Goal: Task Accomplishment & Management: Manage account settings

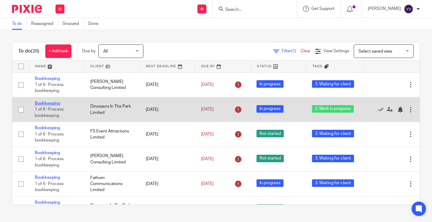
click at [47, 103] on link "Bookkeeping" at bounding box center [47, 103] width 25 height 4
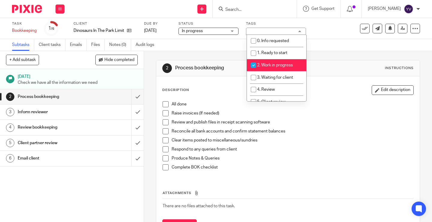
click at [254, 64] on input "checkbox" at bounding box center [253, 64] width 11 height 11
checkbox input "false"
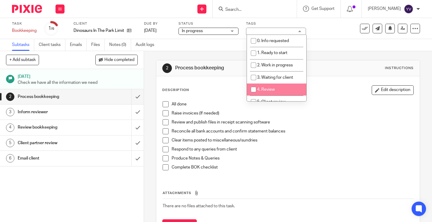
click at [254, 89] on input "checkbox" at bounding box center [253, 89] width 11 height 11
checkbox input "true"
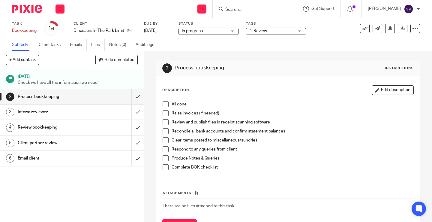
click at [333, 29] on div "Task Bookkeeping Save Bookkeeping 1 /6 Client Dinosaurs In The Park Limited Due…" at bounding box center [182, 28] width 340 height 14
click at [164, 104] on span at bounding box center [166, 104] width 6 height 6
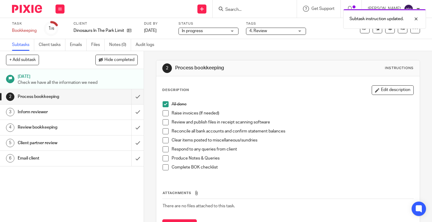
click at [163, 115] on span at bounding box center [166, 113] width 6 height 6
click at [164, 123] on span at bounding box center [166, 122] width 6 height 6
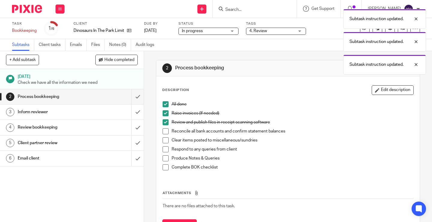
click at [164, 131] on span at bounding box center [166, 131] width 6 height 6
click at [165, 141] on span at bounding box center [166, 140] width 6 height 6
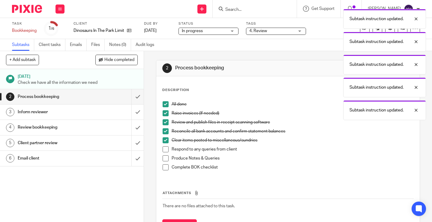
click at [164, 148] on span at bounding box center [166, 149] width 6 height 6
click at [163, 157] on span at bounding box center [166, 158] width 6 height 6
click at [163, 166] on span at bounding box center [166, 167] width 6 height 6
click at [132, 96] on input "submit" at bounding box center [72, 96] width 144 height 15
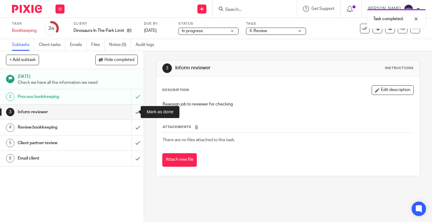
click at [131, 112] on input "submit" at bounding box center [72, 111] width 144 height 15
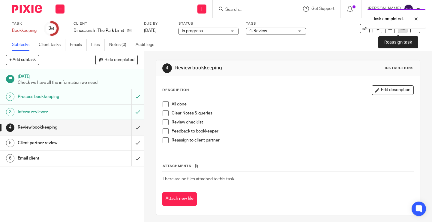
click at [400, 31] on link at bounding box center [403, 29] width 10 height 10
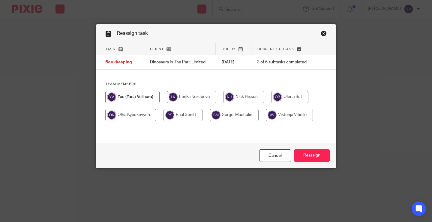
click at [239, 95] on input "radio" at bounding box center [243, 97] width 41 height 12
radio input "true"
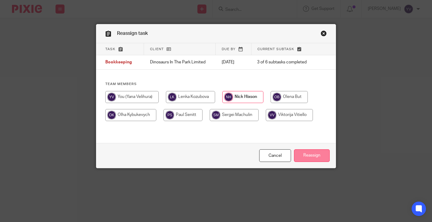
click at [312, 154] on input "Reassign" at bounding box center [312, 155] width 36 height 13
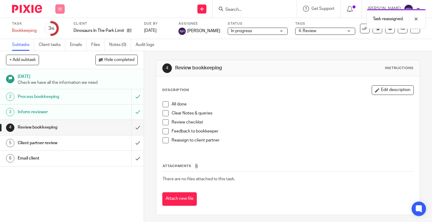
click at [62, 11] on button at bounding box center [60, 9] width 9 height 9
click at [59, 28] on link "Work" at bounding box center [57, 28] width 11 height 4
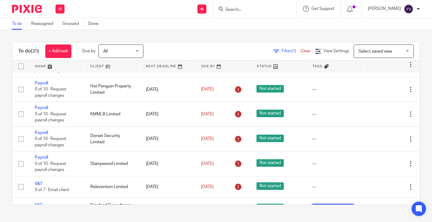
scroll to position [494, 0]
